Goal: Task Accomplishment & Management: Manage account settings

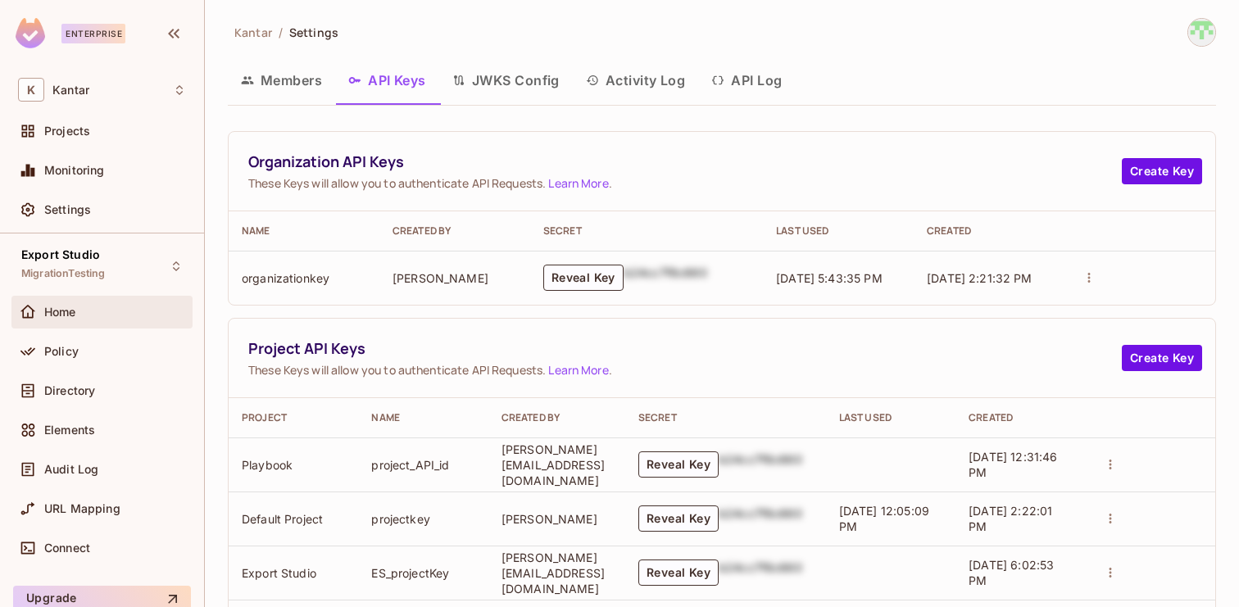
click at [76, 310] on span "Home" at bounding box center [60, 312] width 32 height 13
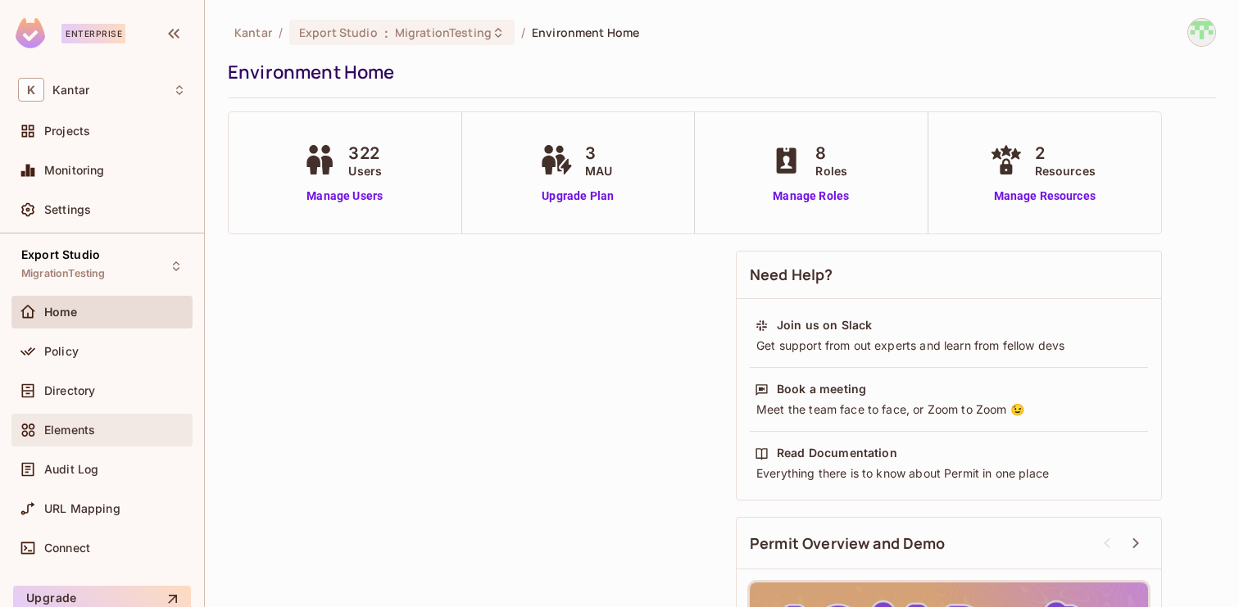
click at [80, 422] on div "Elements" at bounding box center [102, 430] width 168 height 20
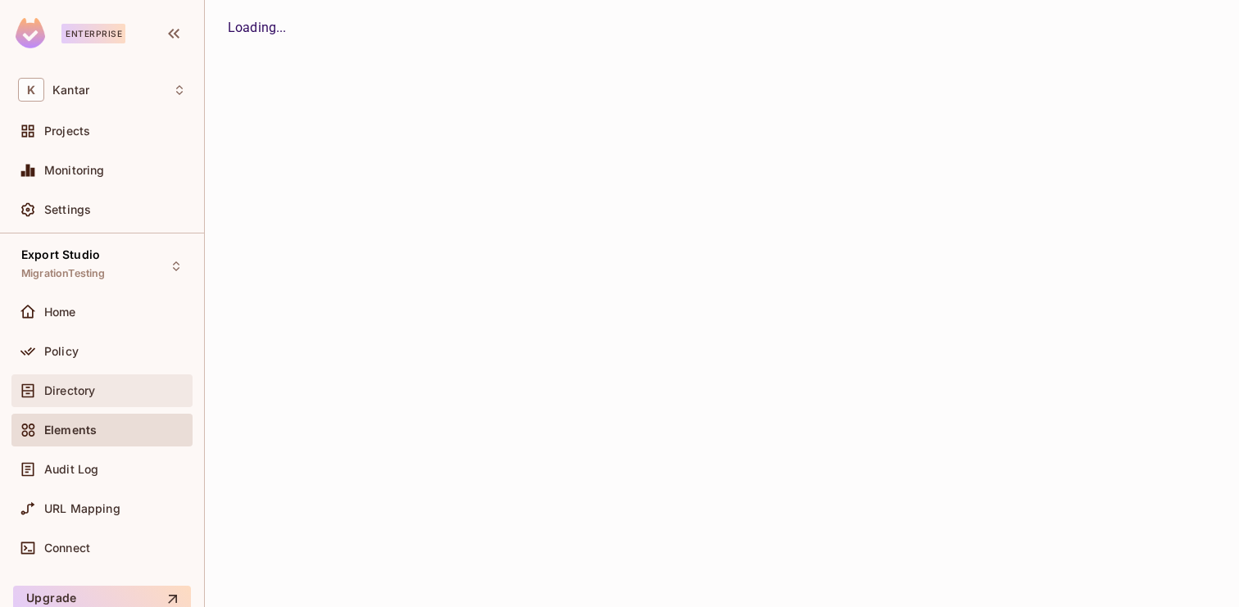
click at [79, 384] on span "Directory" at bounding box center [69, 390] width 51 height 13
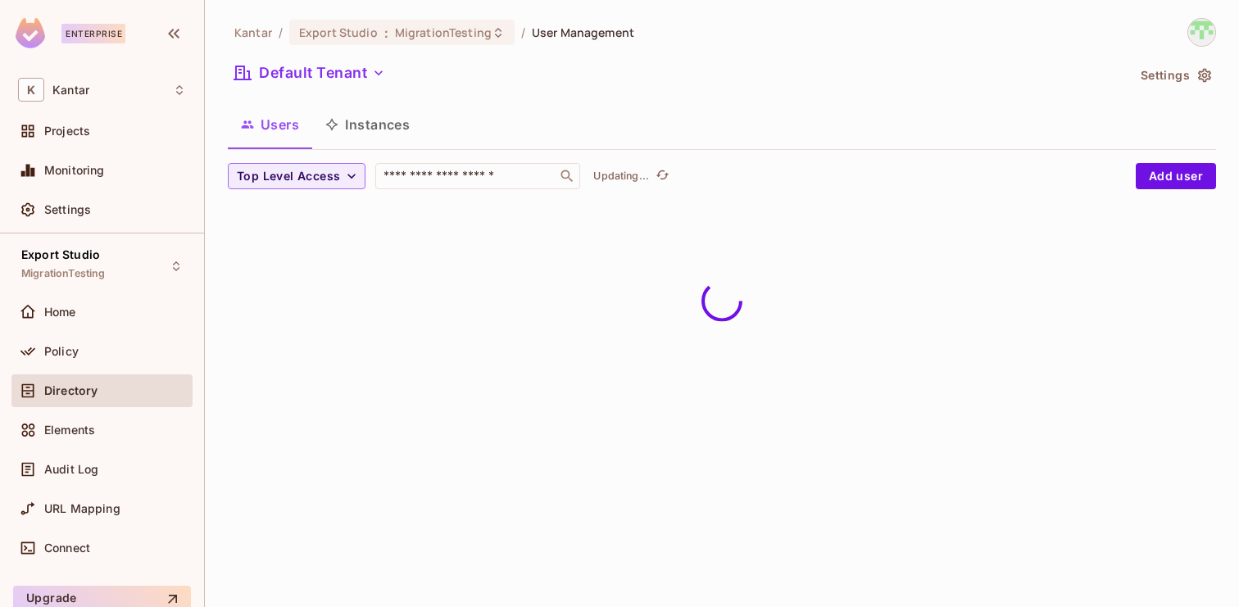
click at [371, 125] on button "Instances" at bounding box center [367, 124] width 111 height 41
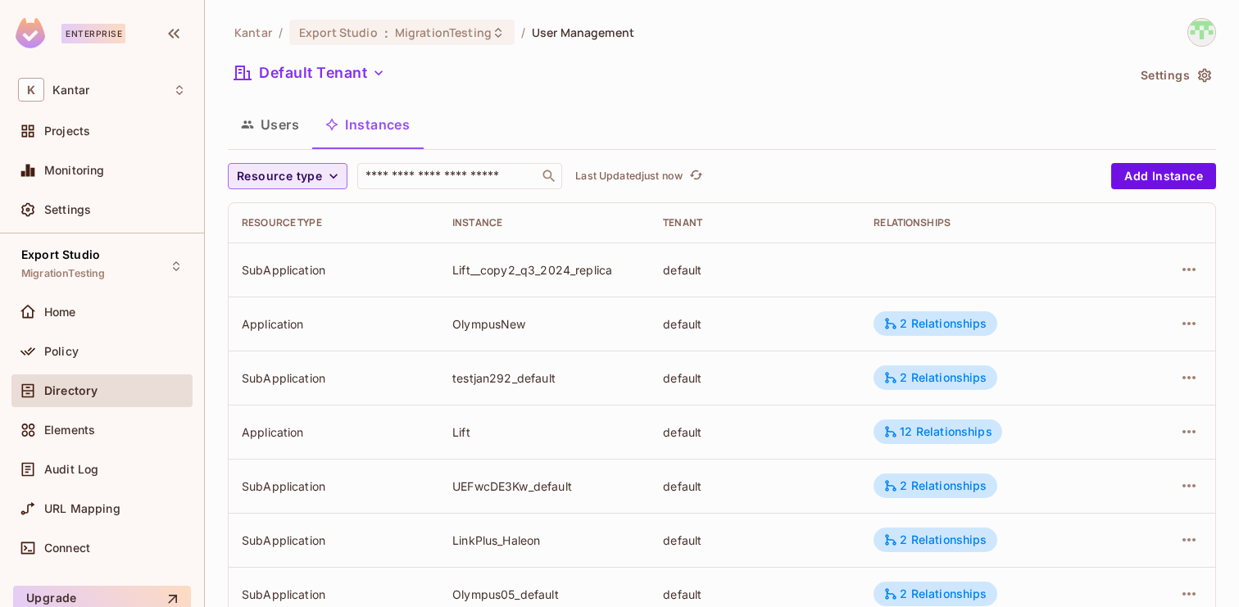
click at [327, 174] on icon "button" at bounding box center [333, 176] width 16 height 16
click at [288, 207] on span "Application" at bounding box center [283, 214] width 84 height 16
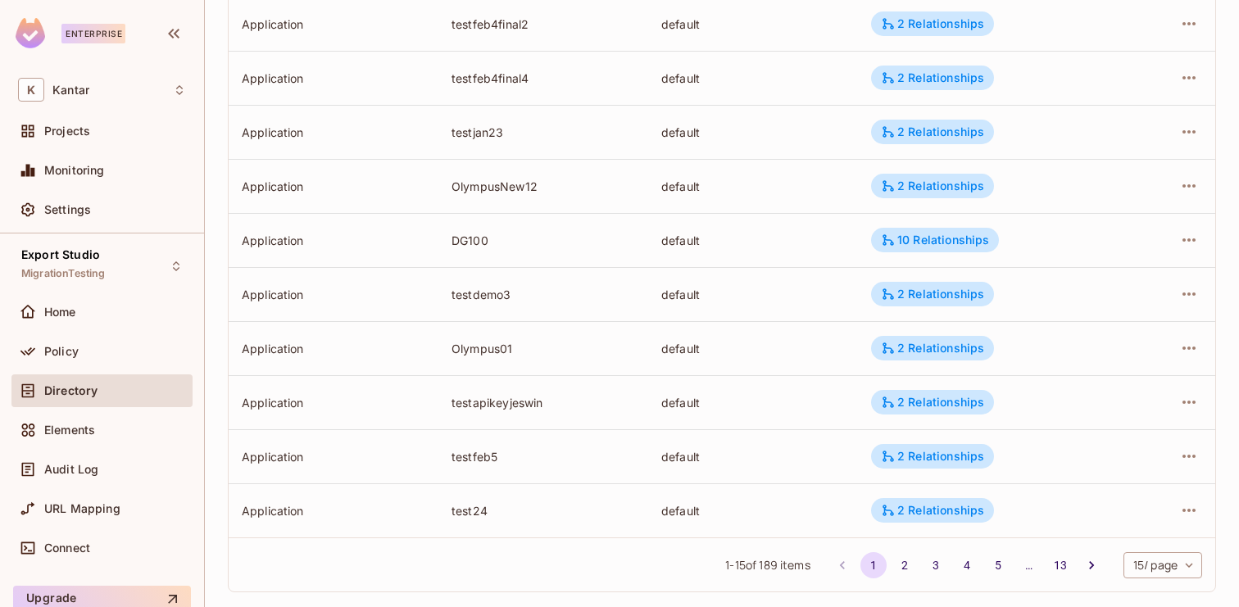
scroll to position [538, 0]
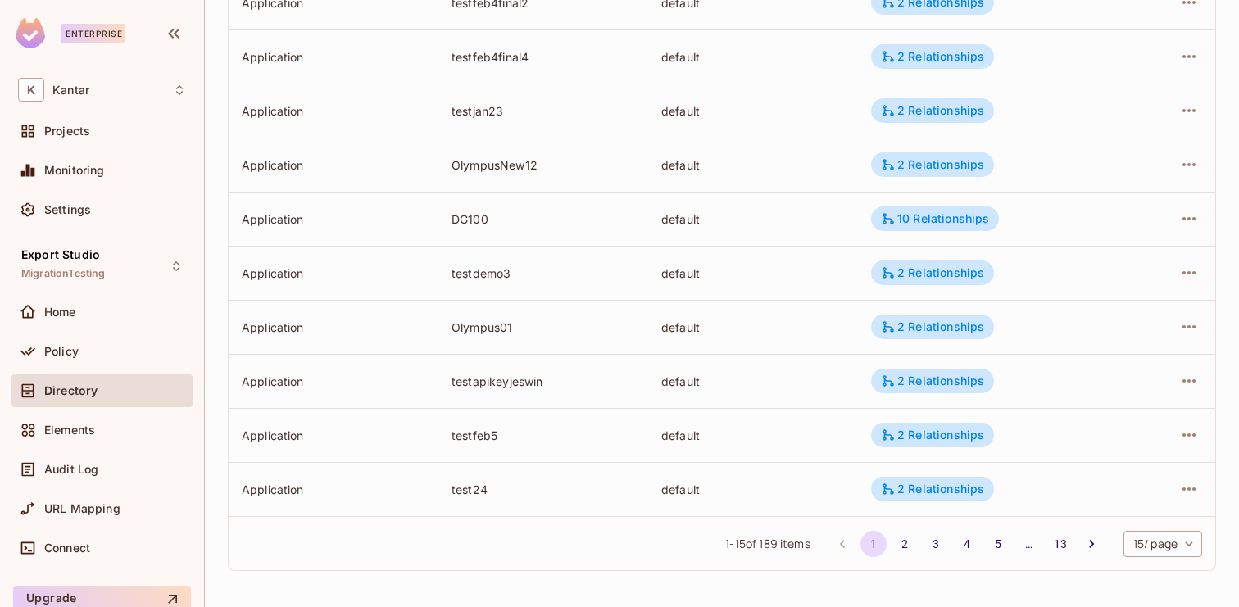
click at [1145, 552] on body "Enterprise K Kantar Projects Monitoring Settings Export Studio MigrationTesting…" at bounding box center [619, 303] width 1239 height 607
click at [1147, 585] on li "100 / page" at bounding box center [1161, 570] width 82 height 34
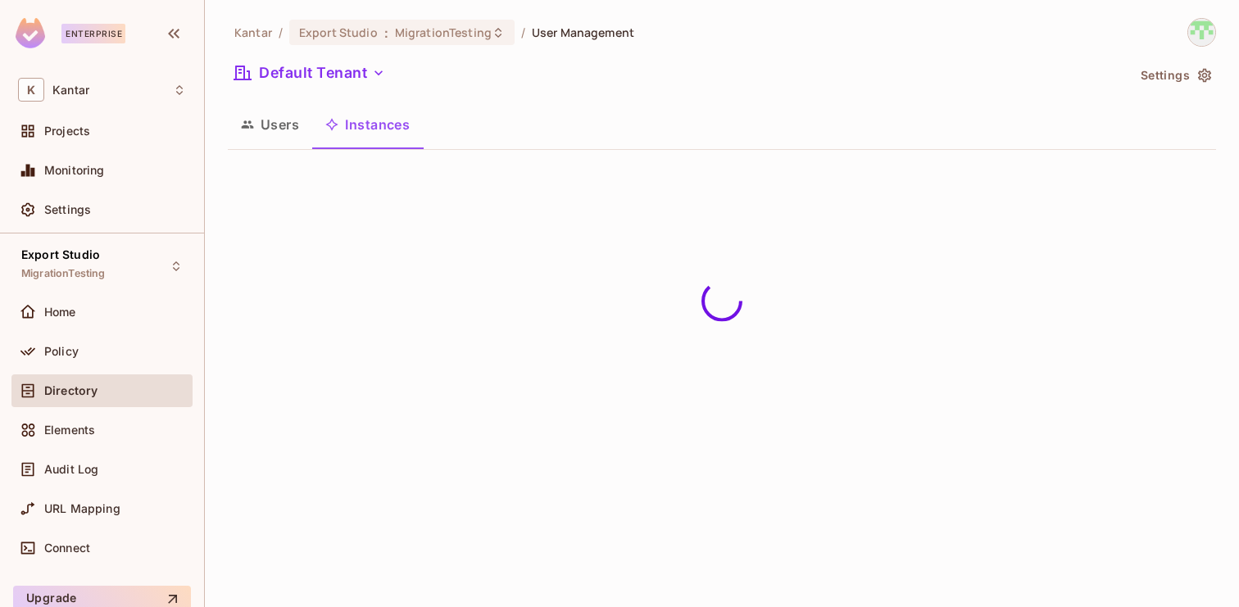
scroll to position [0, 0]
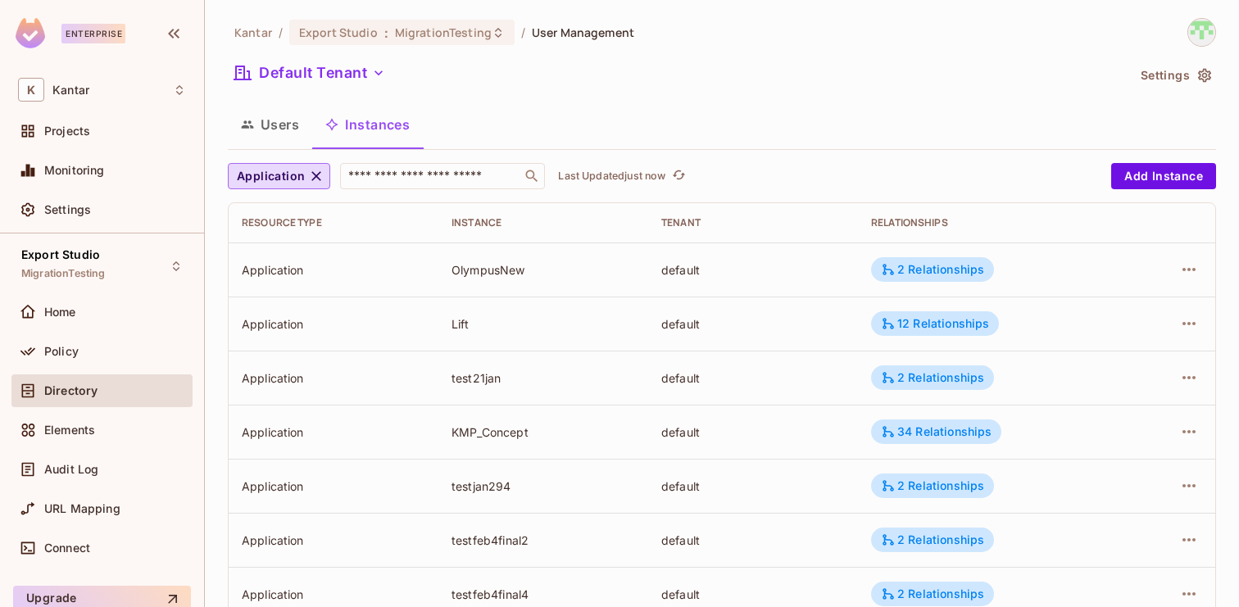
drag, startPoint x: 888, startPoint y: 52, endPoint x: 888, endPoint y: 39, distance: 13.9
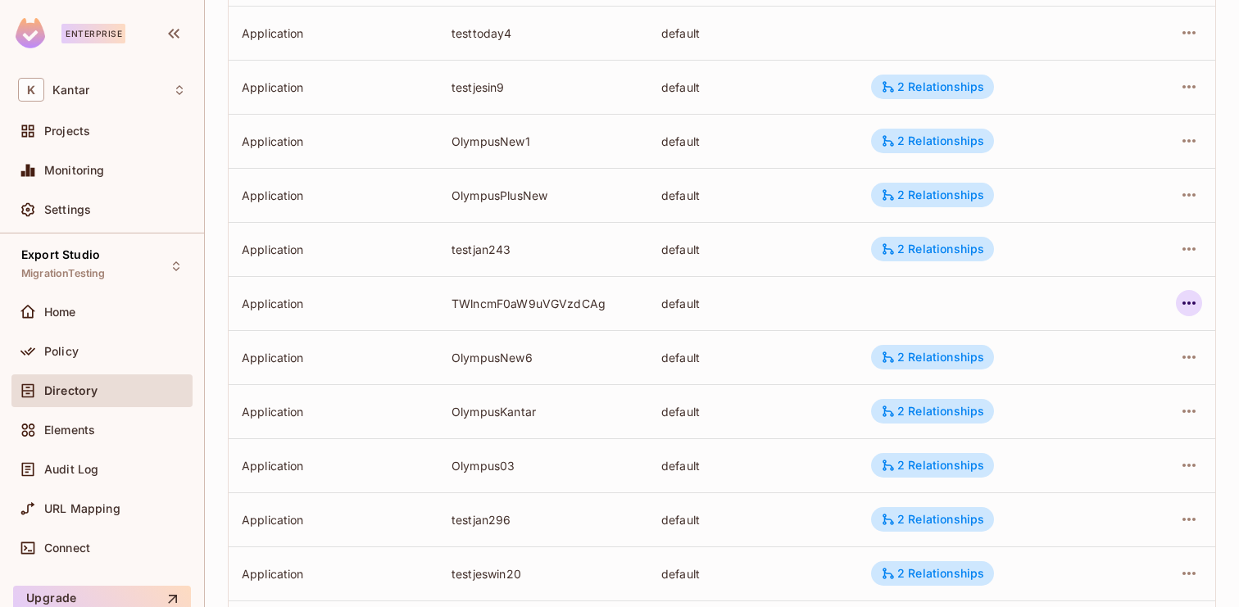
click at [1189, 300] on icon "button" at bounding box center [1189, 303] width 20 height 20
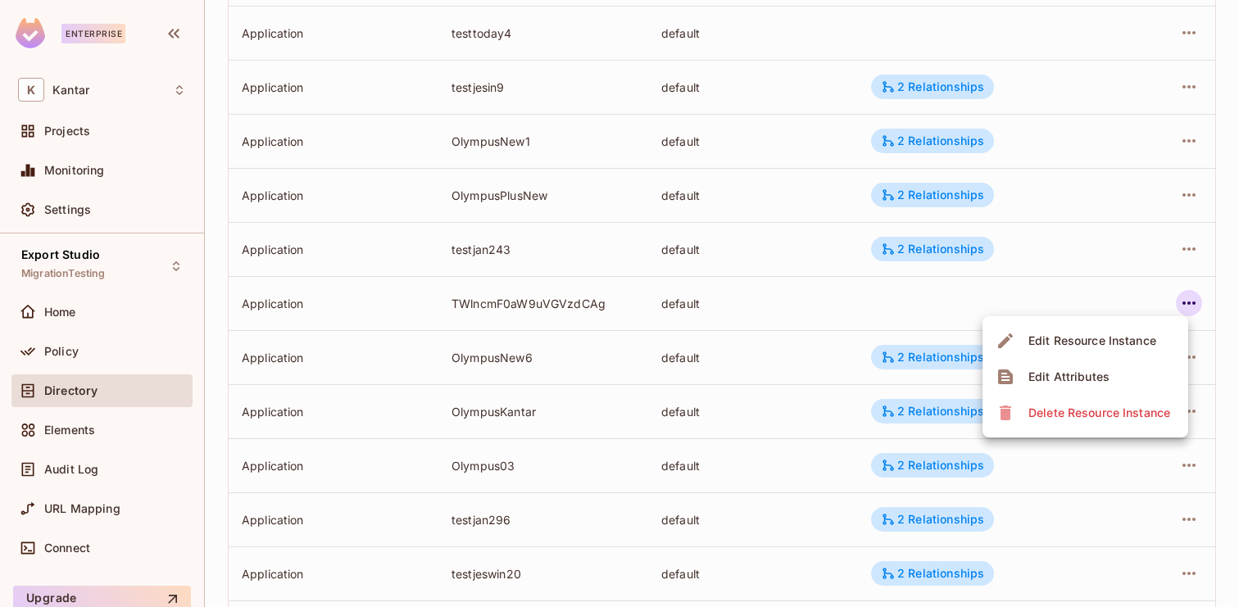
click at [1082, 418] on div "Delete Resource Instance" at bounding box center [1100, 413] width 142 height 16
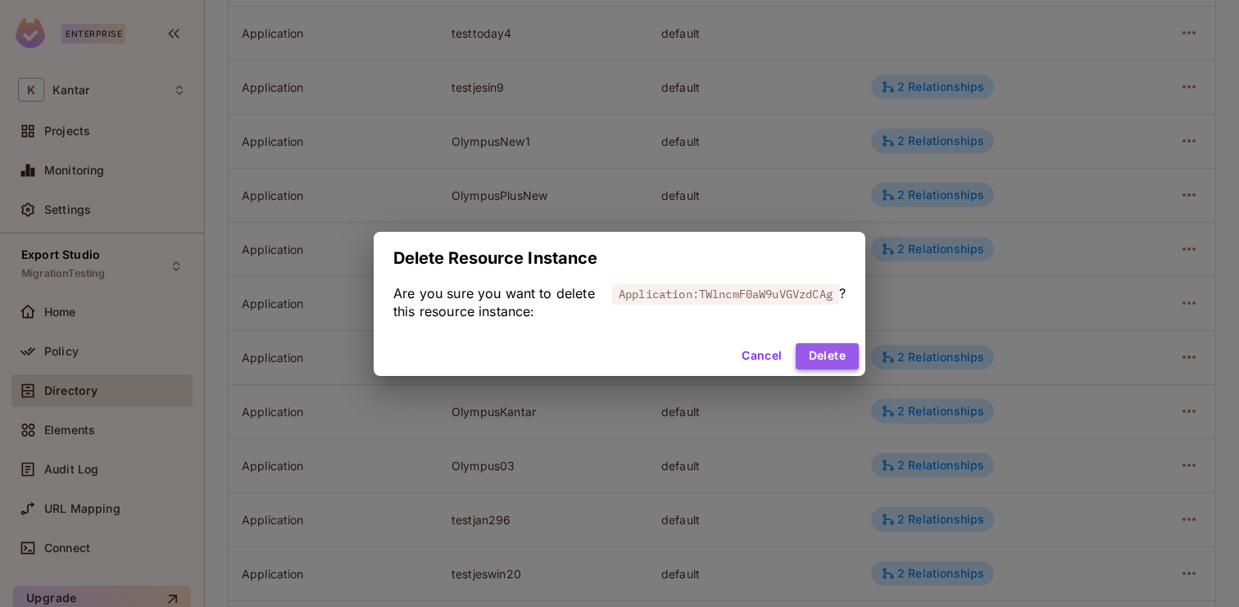
click at [843, 354] on button "Delete" at bounding box center [827, 356] width 63 height 26
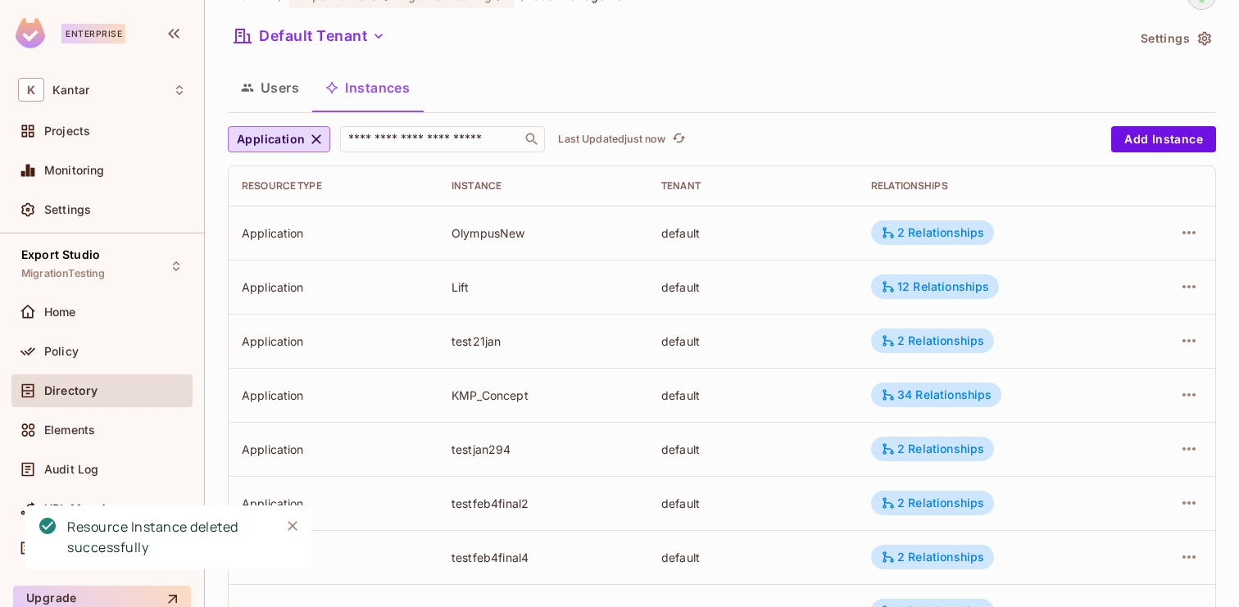
scroll to position [0, 0]
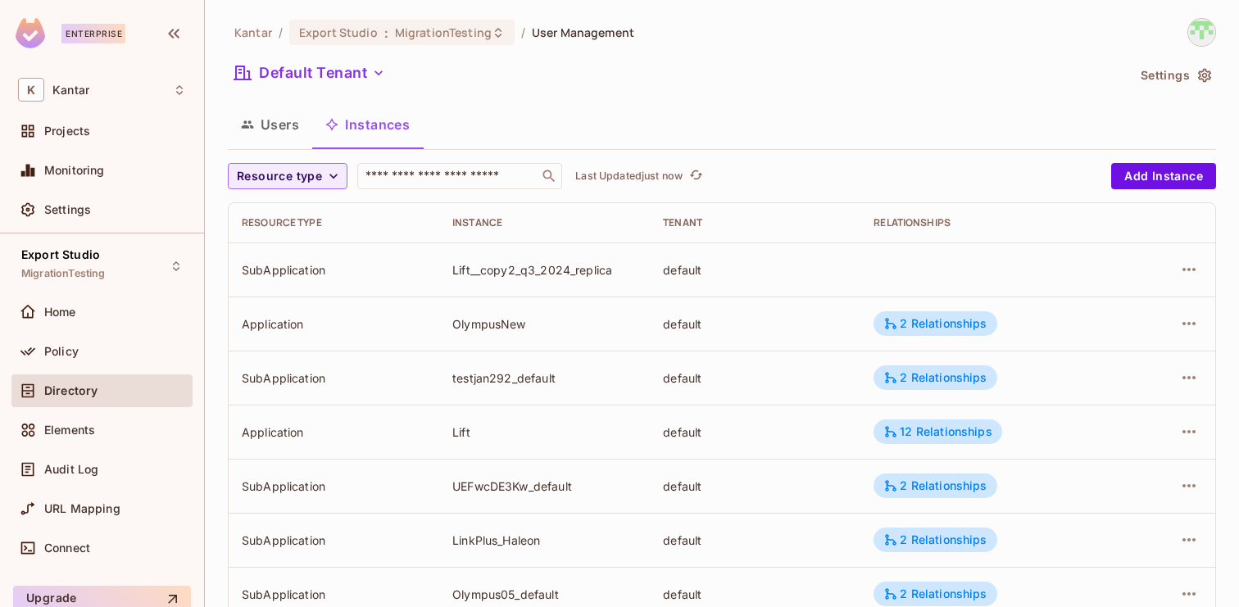
scroll to position [538, 0]
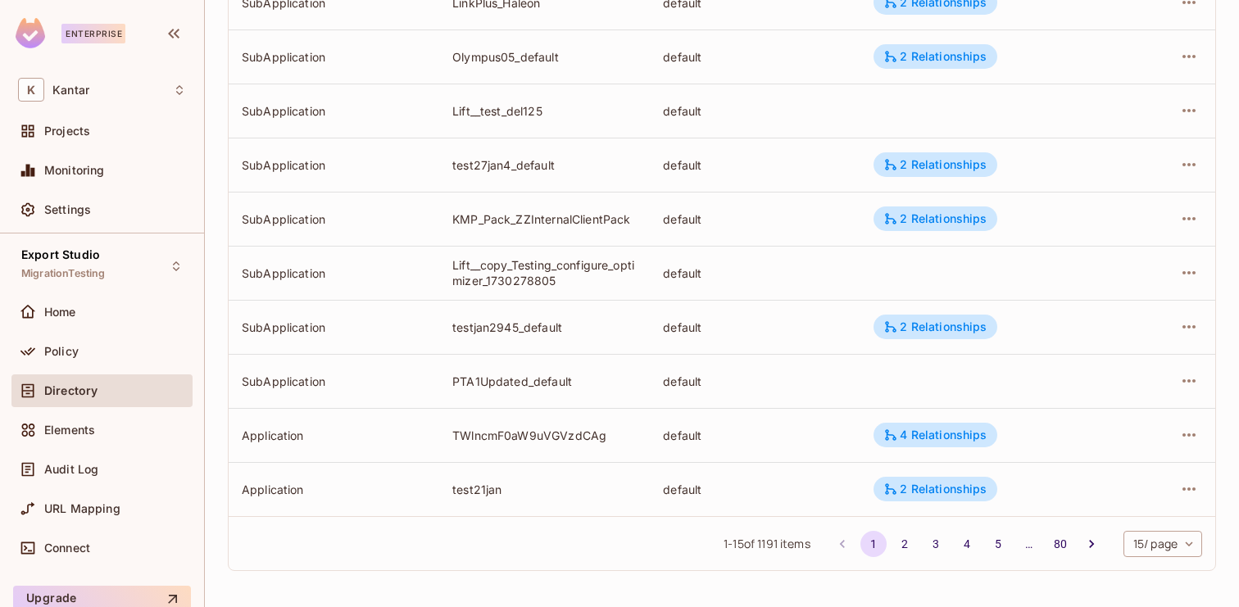
click at [1159, 547] on body "Enterprise K Kantar Projects Monitoring Settings Export Studio MigrationTesting…" at bounding box center [619, 303] width 1239 height 607
click at [1146, 573] on li "100 / page" at bounding box center [1161, 570] width 82 height 34
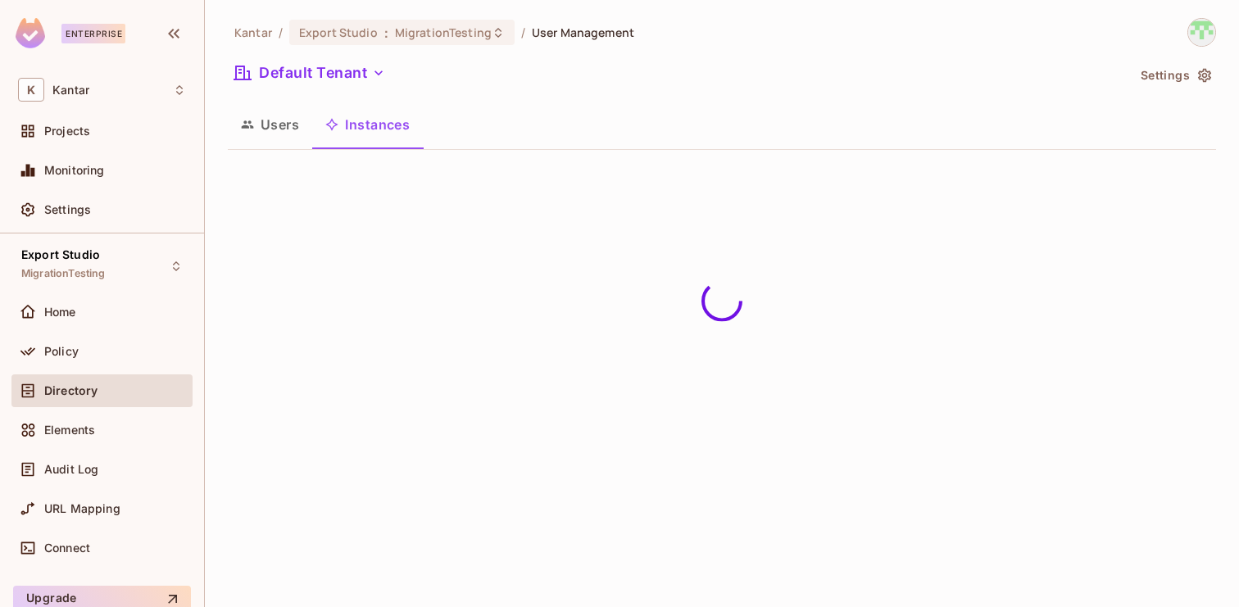
scroll to position [0, 0]
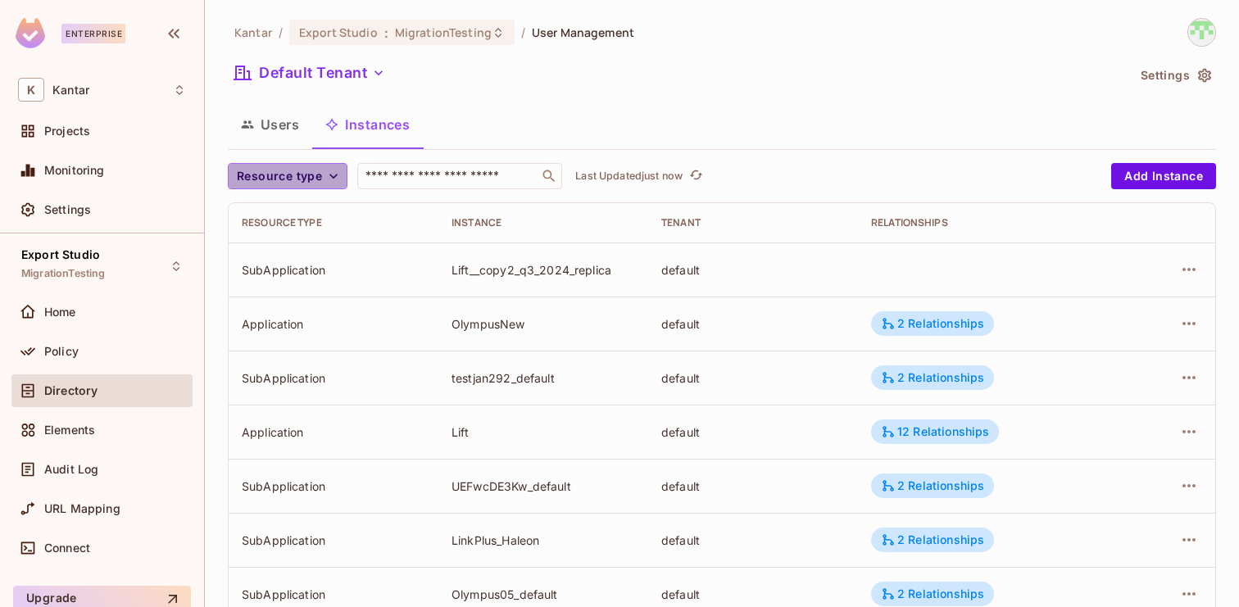
click at [298, 180] on span "Resource type" at bounding box center [279, 176] width 85 height 20
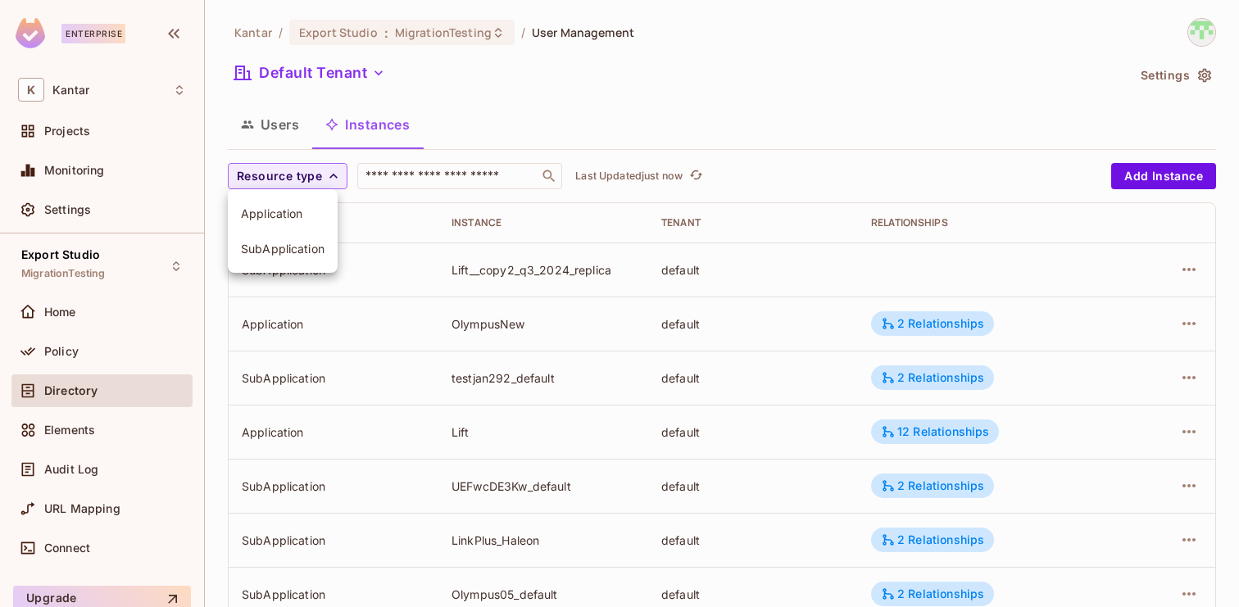
click at [295, 213] on span "Application" at bounding box center [283, 214] width 84 height 16
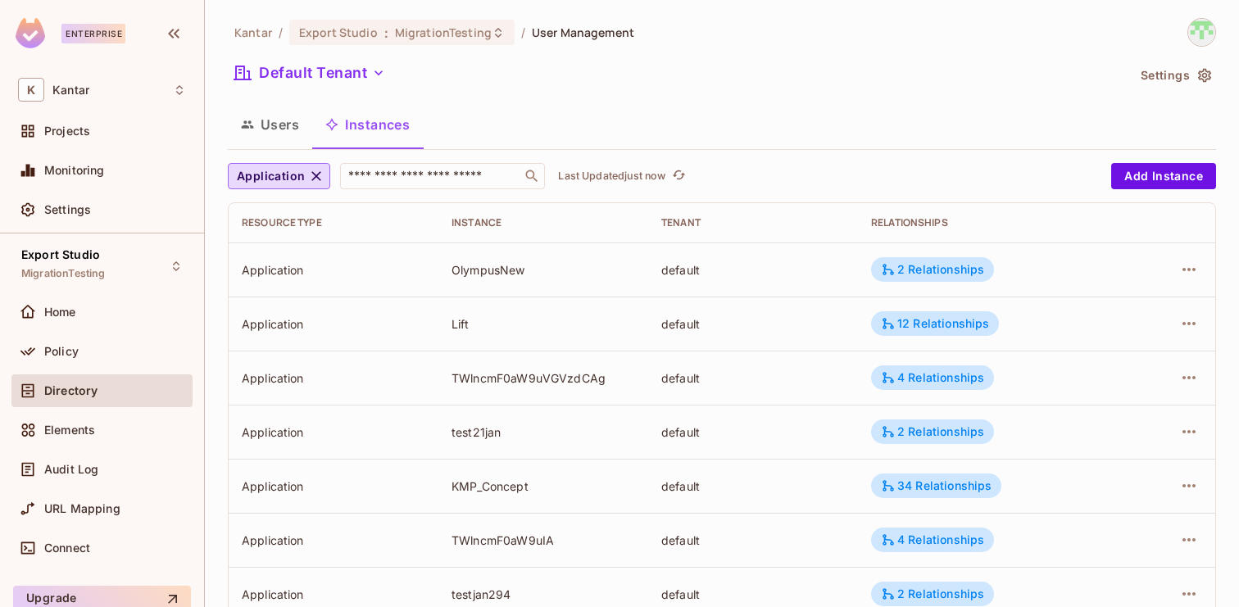
scroll to position [79, 0]
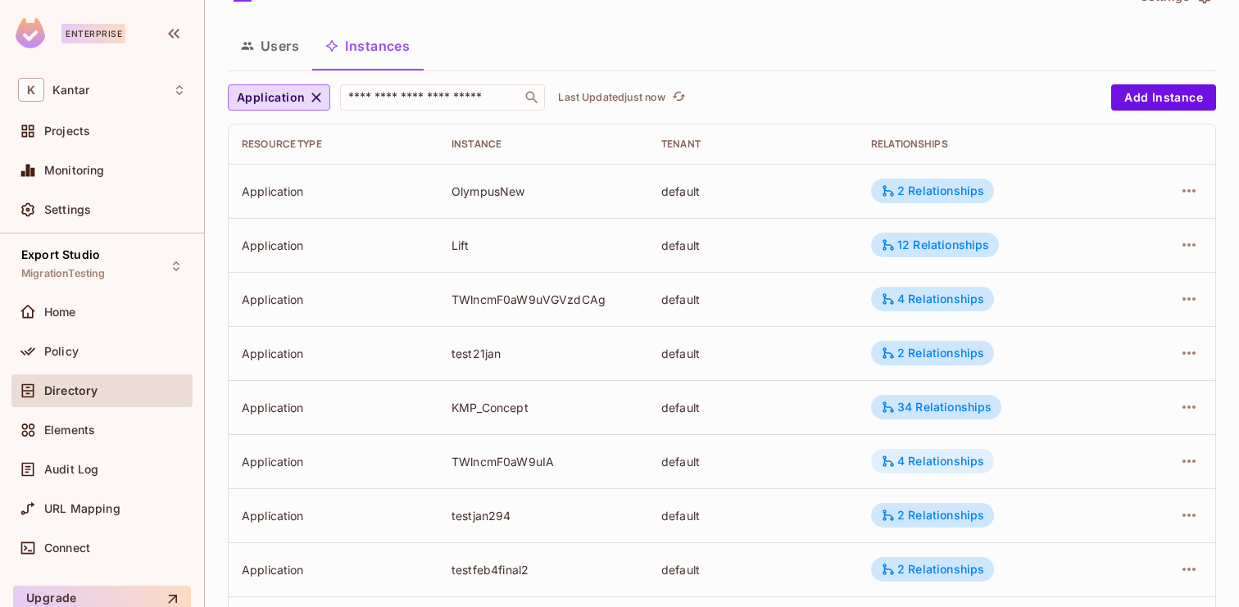
click at [925, 454] on div "4 Relationships" at bounding box center [932, 461] width 103 height 15
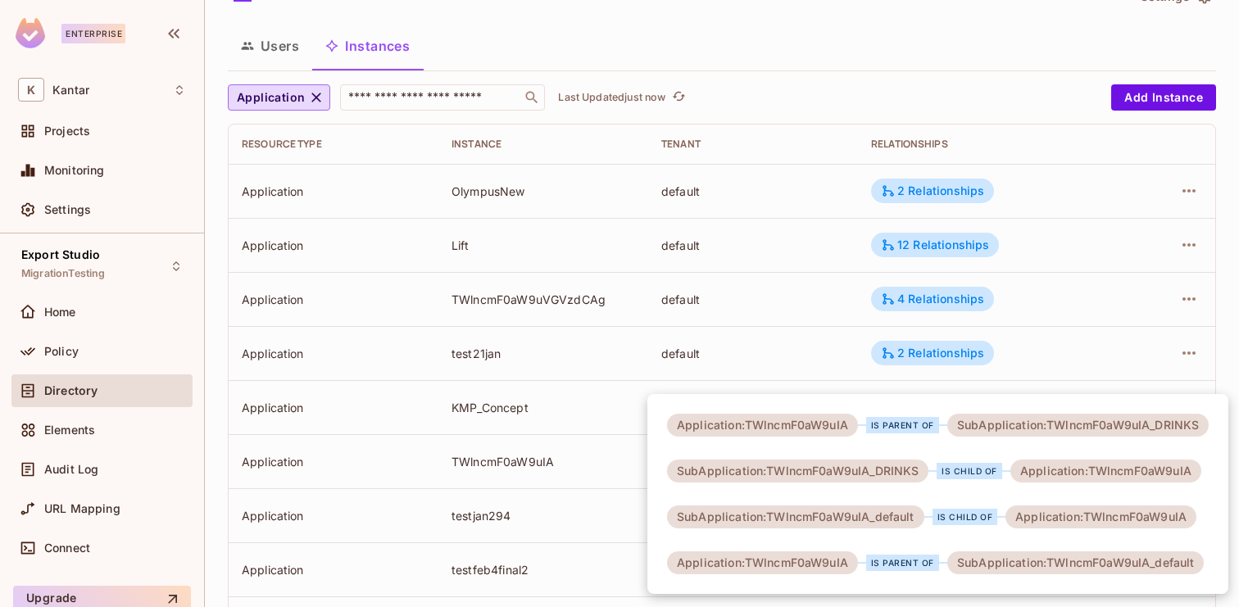
click at [593, 456] on div at bounding box center [619, 303] width 1239 height 607
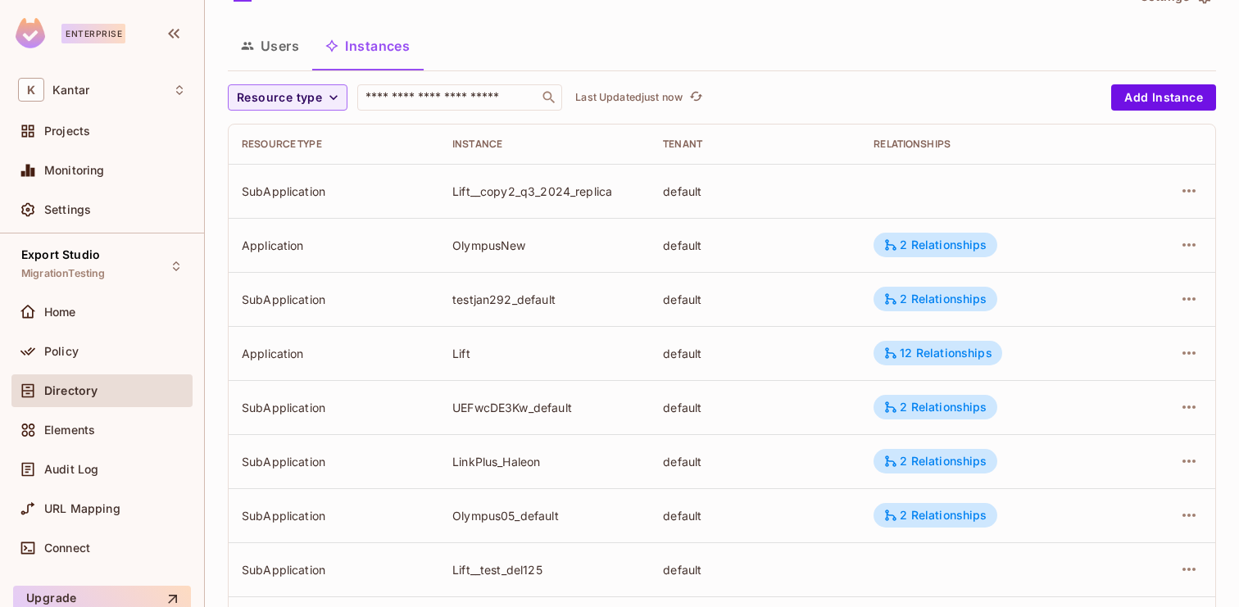
scroll to position [82, 0]
